Goal: Find specific page/section: Find specific page/section

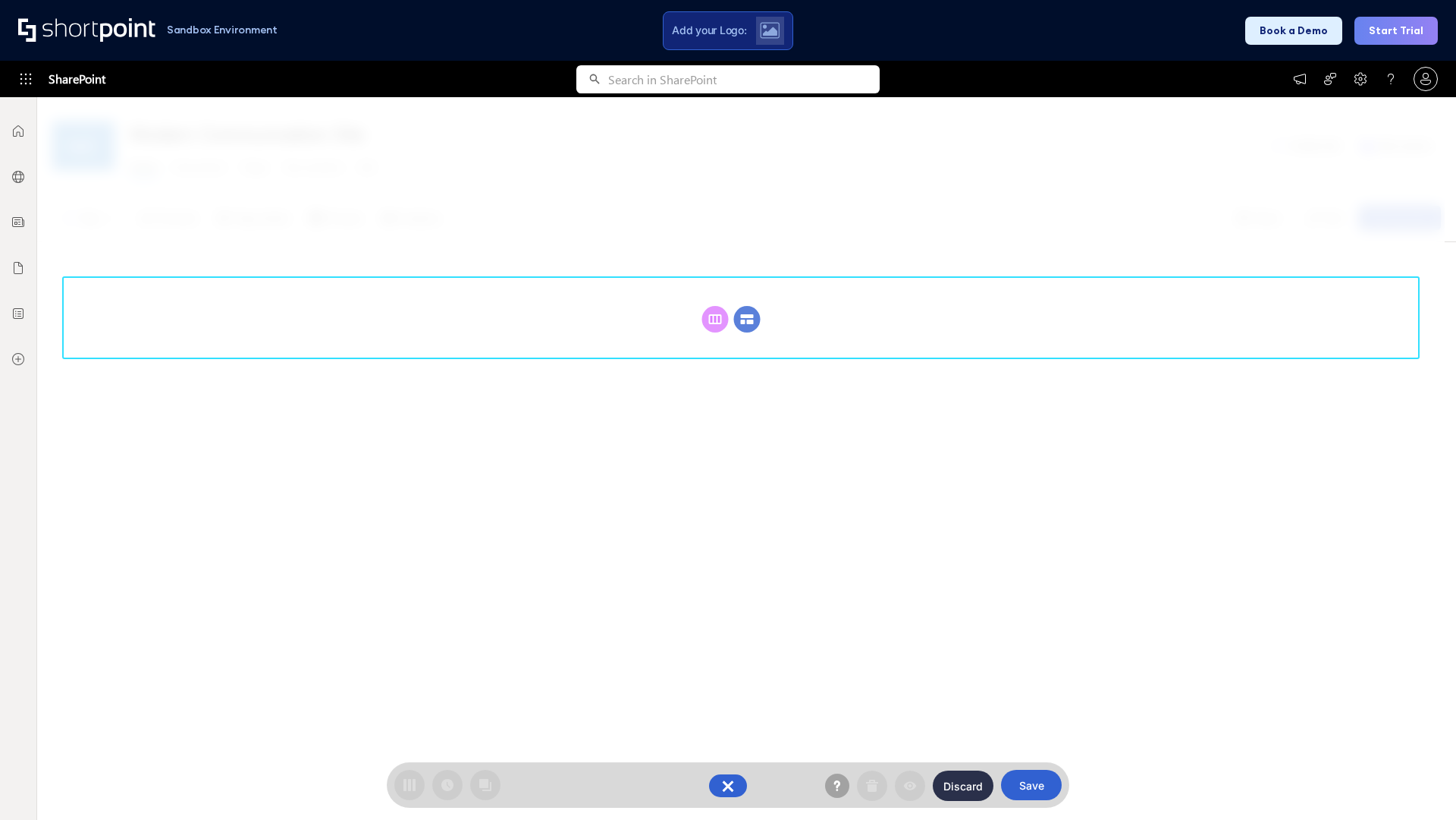
click at [747, 318] on circle at bounding box center [748, 319] width 27 height 27
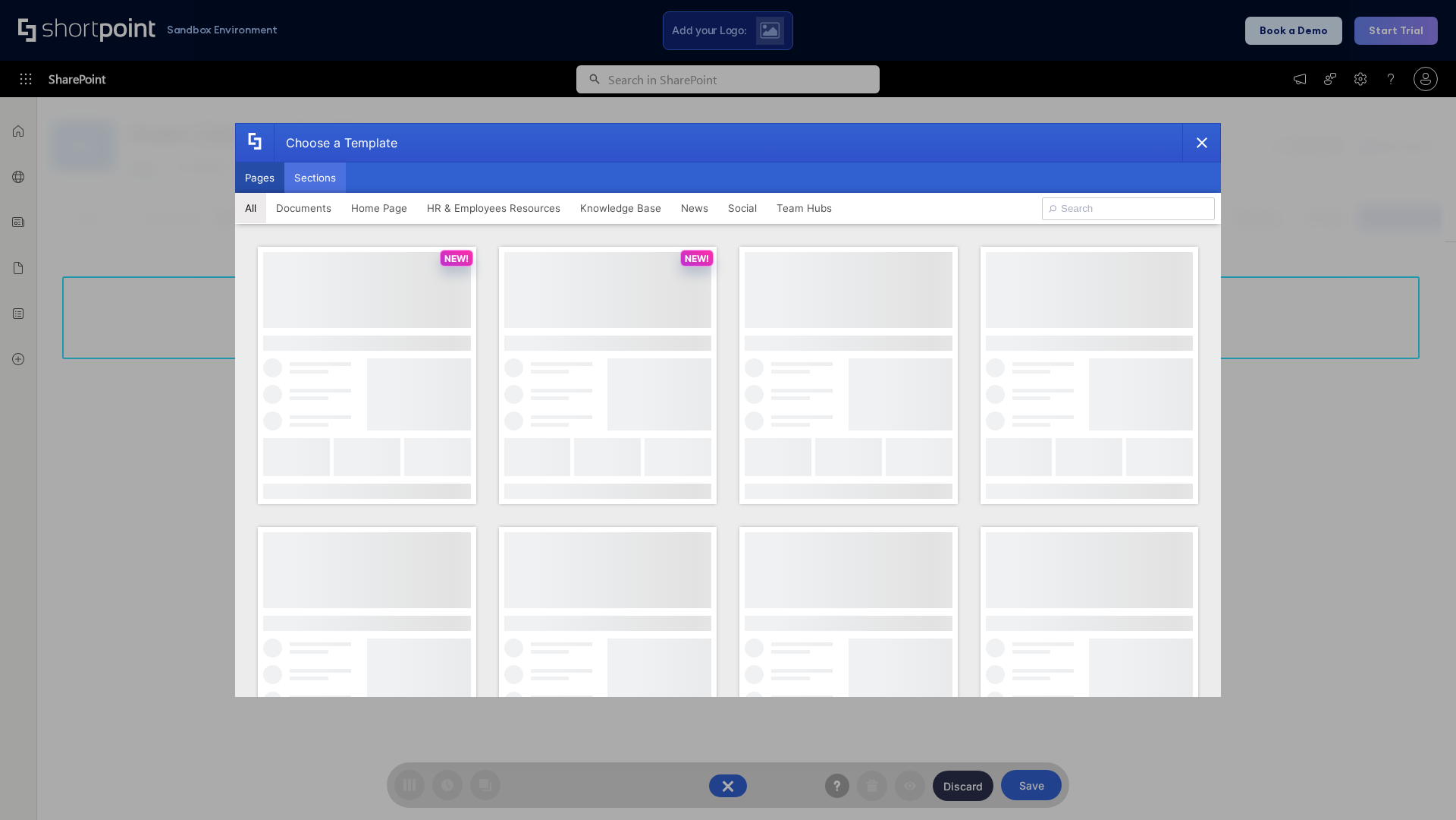
click at [315, 177] on button "Sections" at bounding box center [315, 178] width 61 height 31
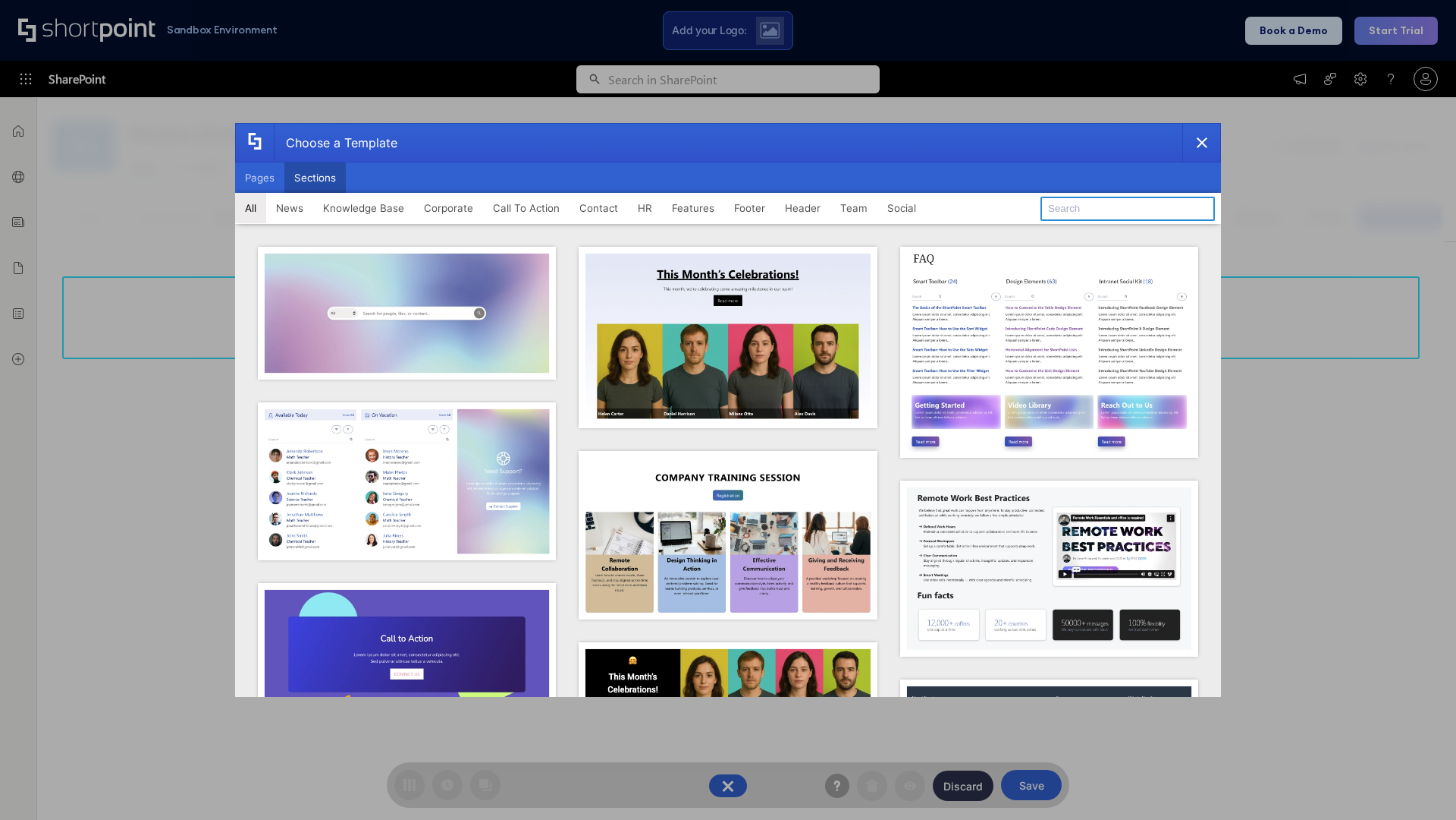
type input "Knowledge Base 3"
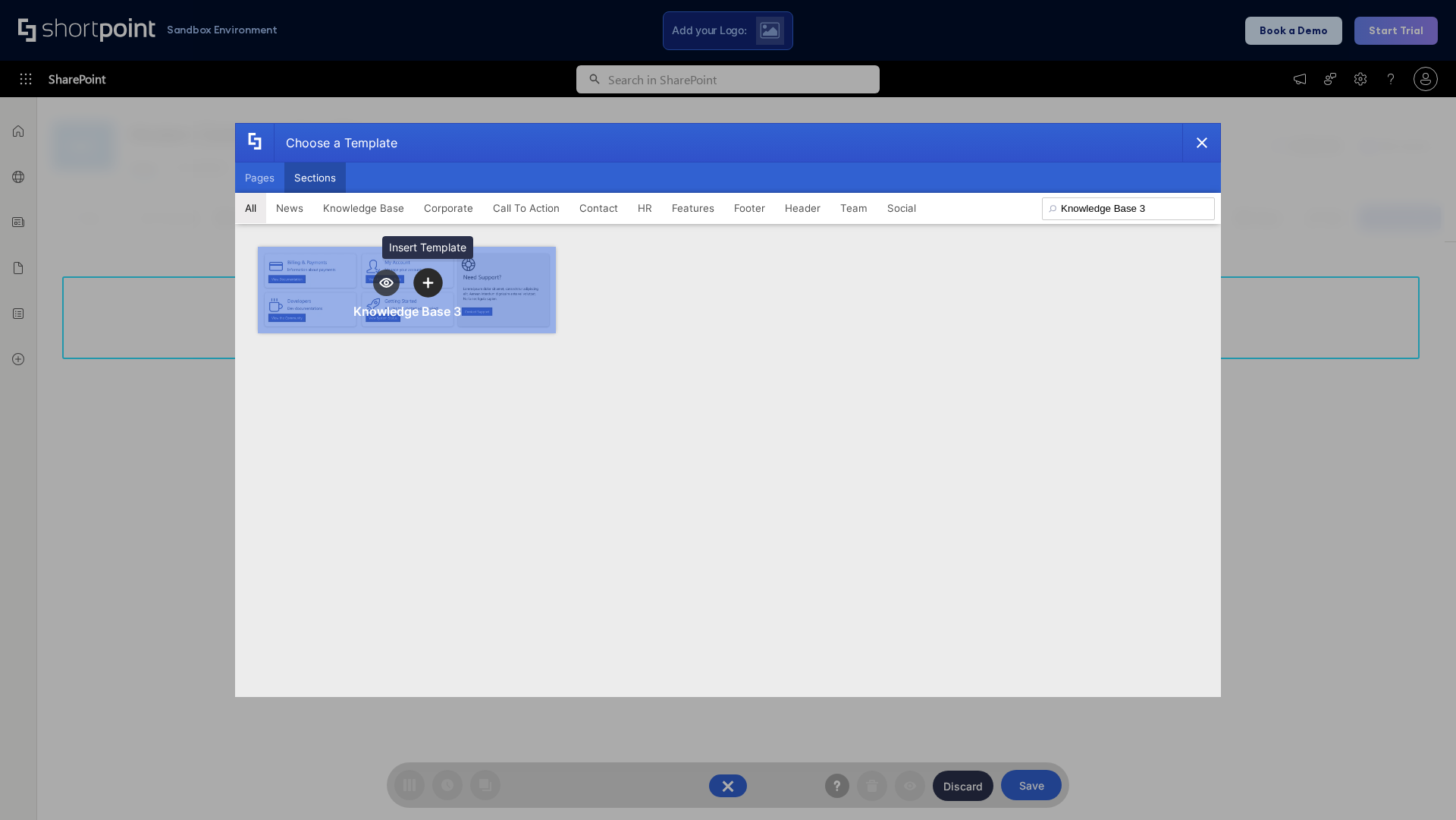
click at [428, 282] on icon "template selector" at bounding box center [428, 282] width 11 height 11
